Goal: Check status: Check status

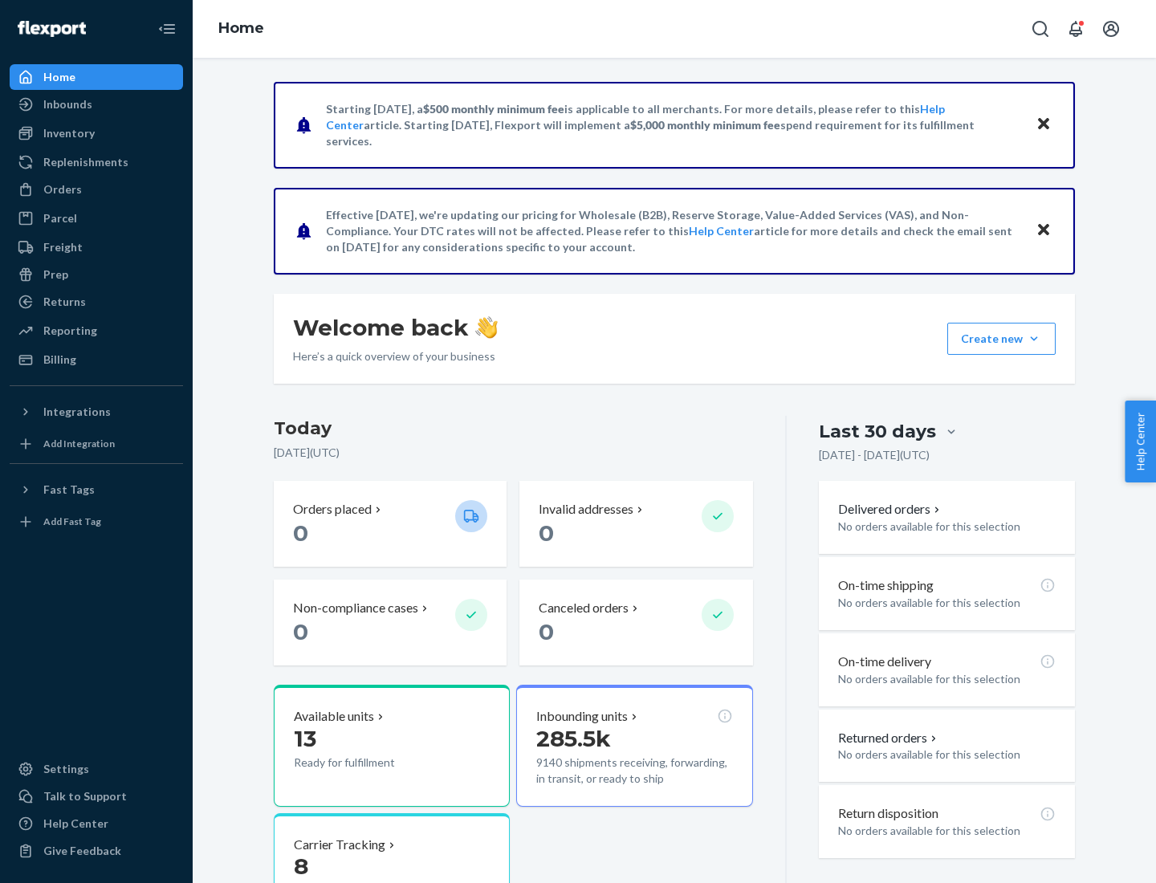
click at [1034, 339] on button "Create new Create new inbound Create new order Create new product" at bounding box center [1002, 339] width 108 height 32
click at [67, 104] on div "Inbounds" at bounding box center [67, 104] width 49 height 16
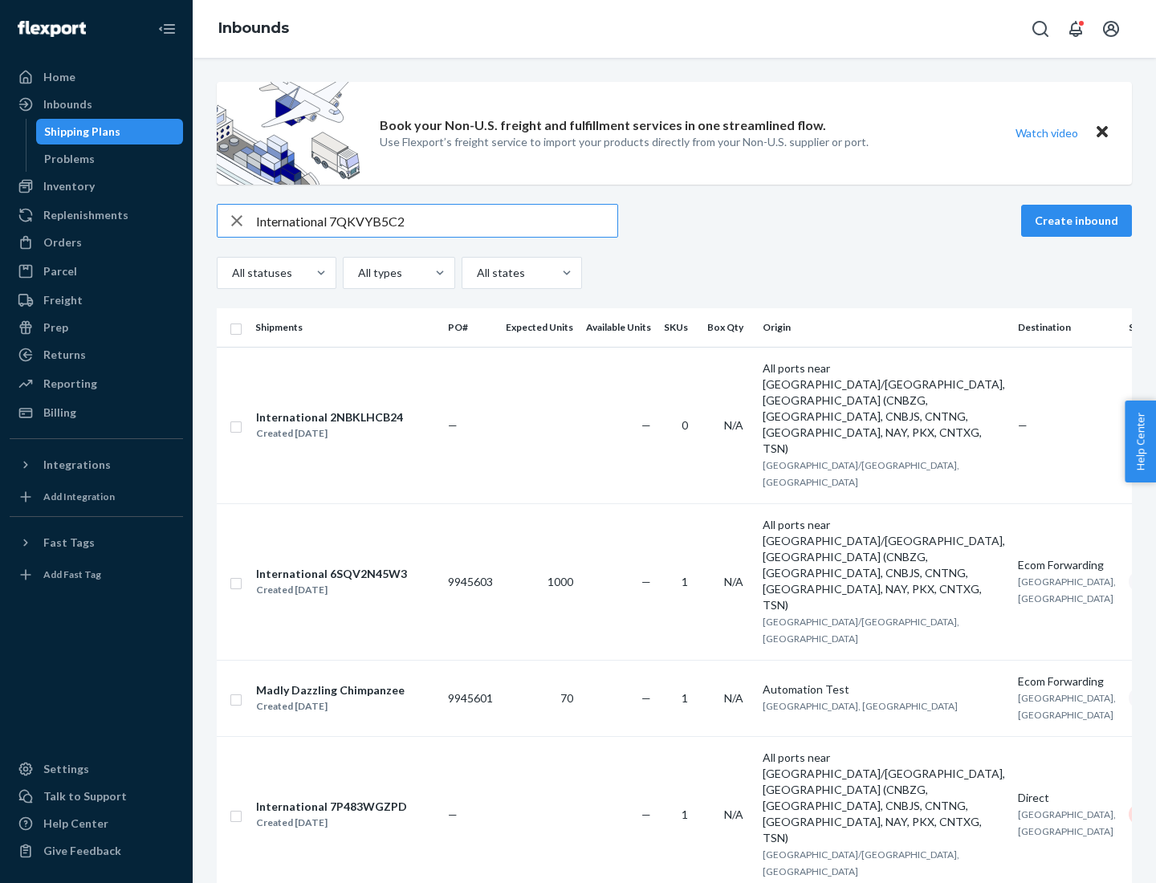
type input "International 7QKVYB5C29"
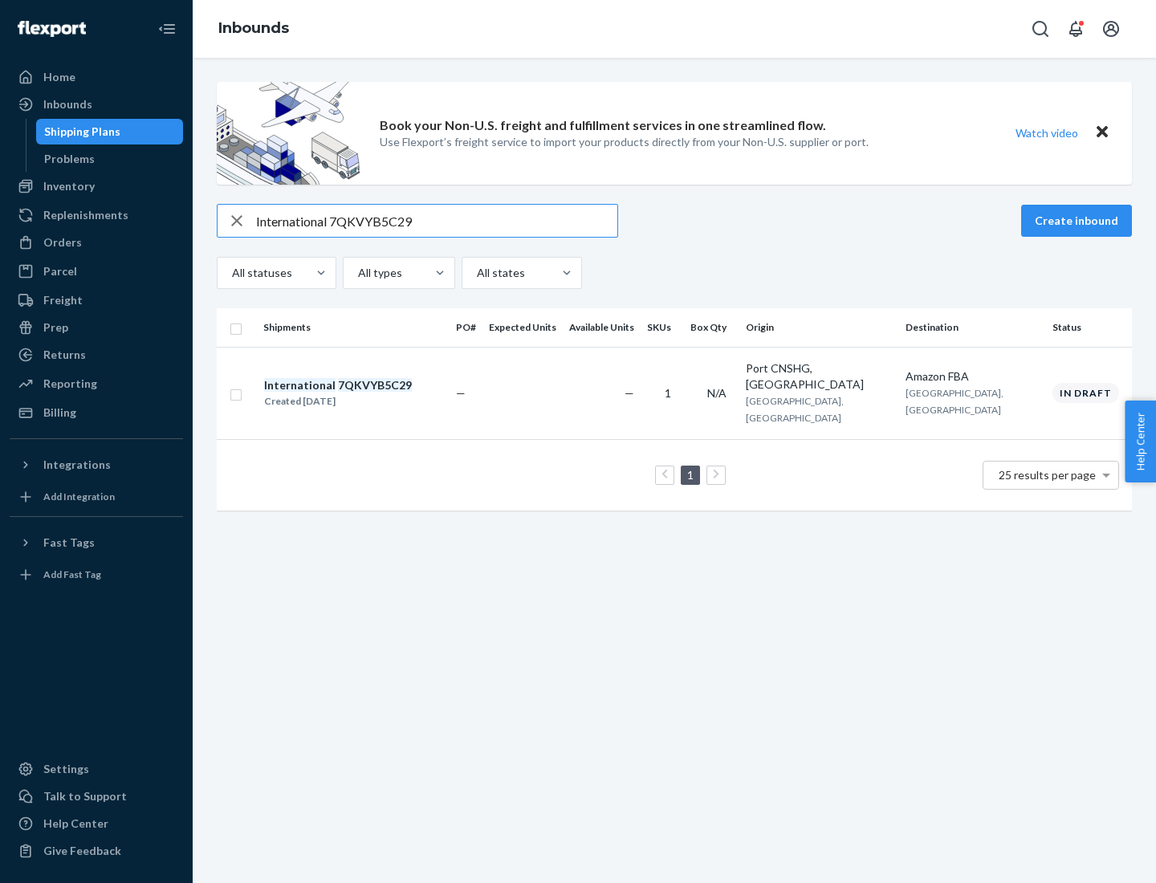
click at [365, 394] on div "Created [DATE]" at bounding box center [338, 402] width 148 height 16
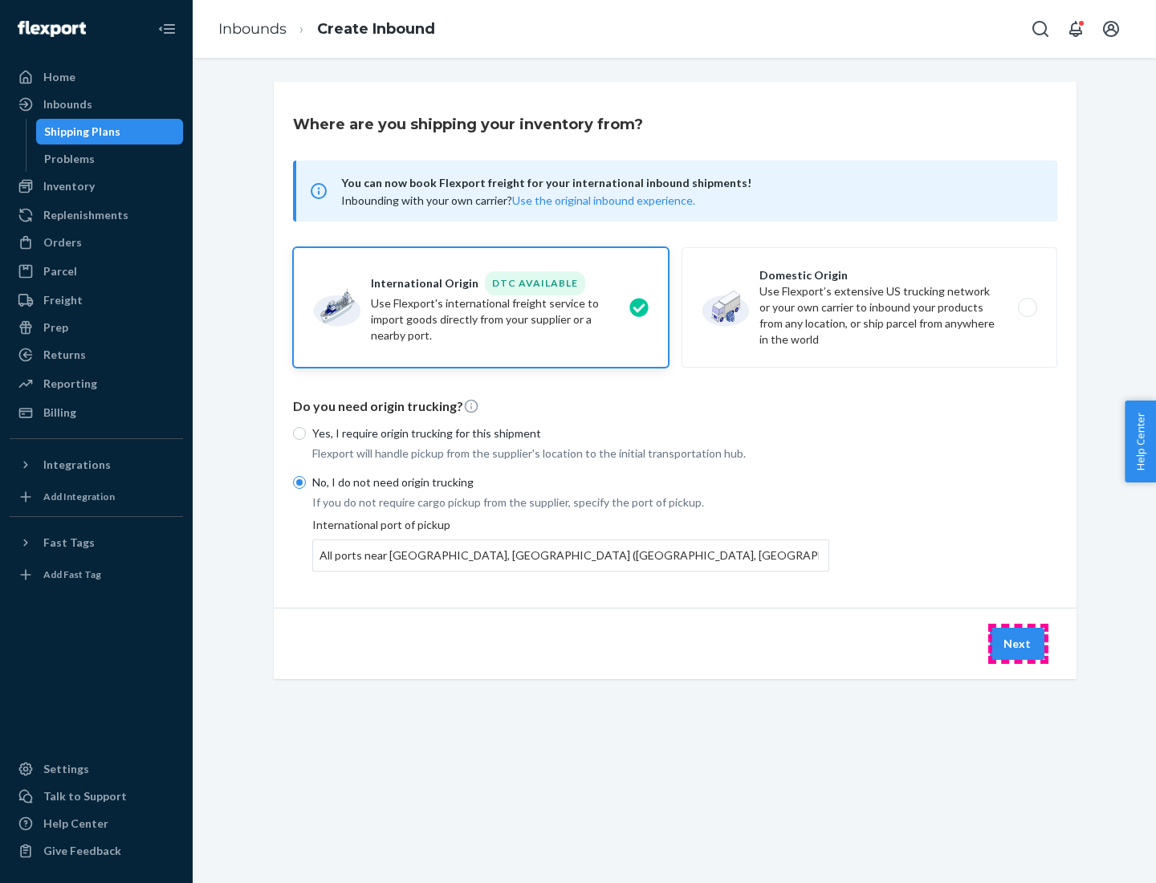
click at [1018, 643] on button "Next" at bounding box center [1017, 644] width 55 height 32
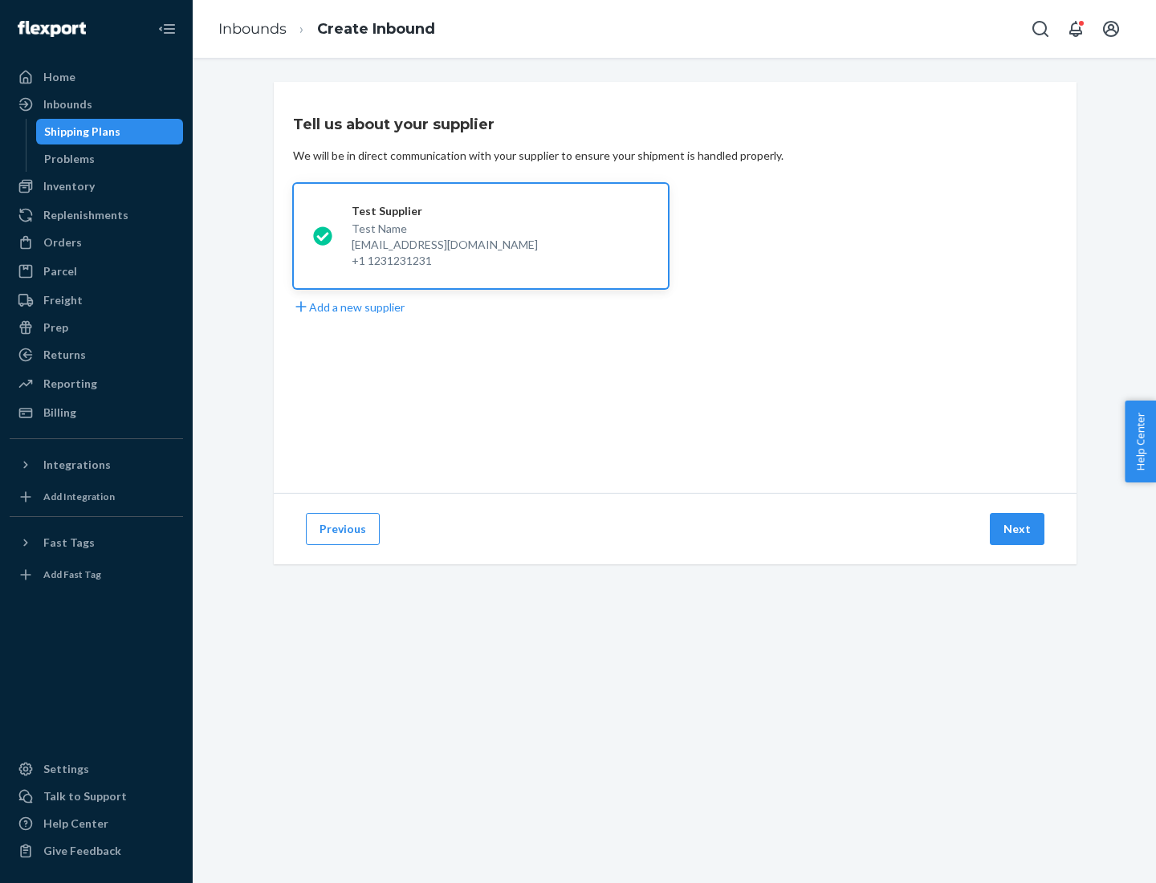
click at [1018, 529] on button "Next" at bounding box center [1017, 529] width 55 height 32
